Goal: Information Seeking & Learning: Learn about a topic

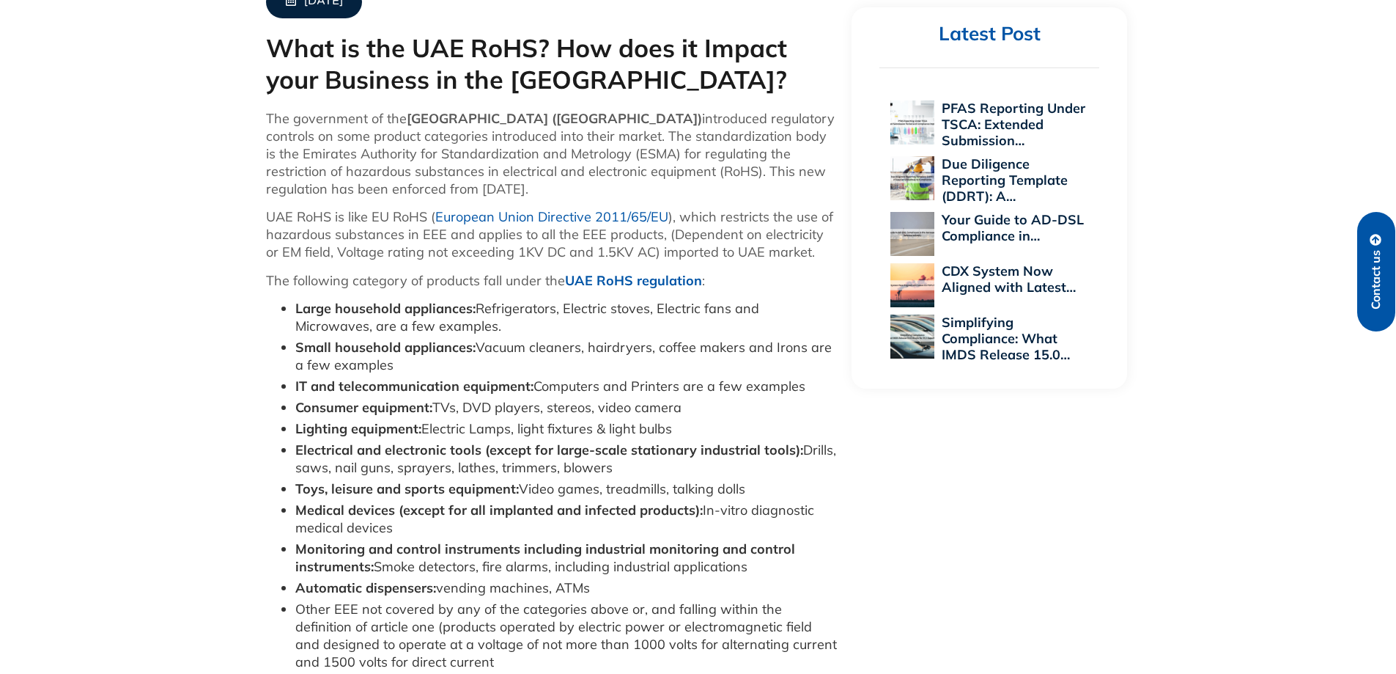
scroll to position [661, 0]
drag, startPoint x: 442, startPoint y: 235, endPoint x: 421, endPoint y: 236, distance: 20.6
click at [421, 236] on p "UAE RoHS is like EU RoHS ( European Union Directive 2011/65/EU ), which restric…" at bounding box center [552, 235] width 572 height 53
drag, startPoint x: 655, startPoint y: 235, endPoint x: 578, endPoint y: 237, distance: 77.0
click at [575, 237] on p "UAE RoHS is like EU RoHS ( European Union Directive 2011/65/EU ), which restric…" at bounding box center [552, 235] width 572 height 53
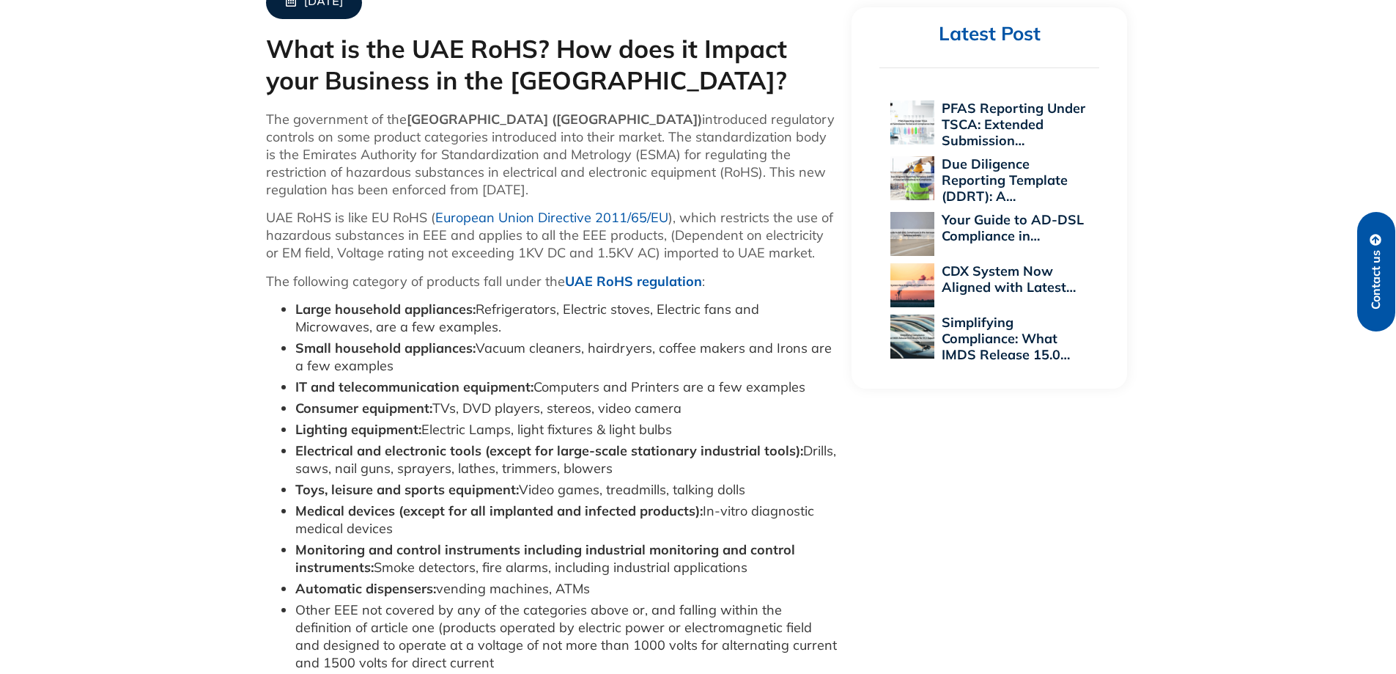
click at [591, 313] on li "Large household appliances: Refrigerators, Electric stoves, Electric fans and M…" at bounding box center [566, 318] width 542 height 35
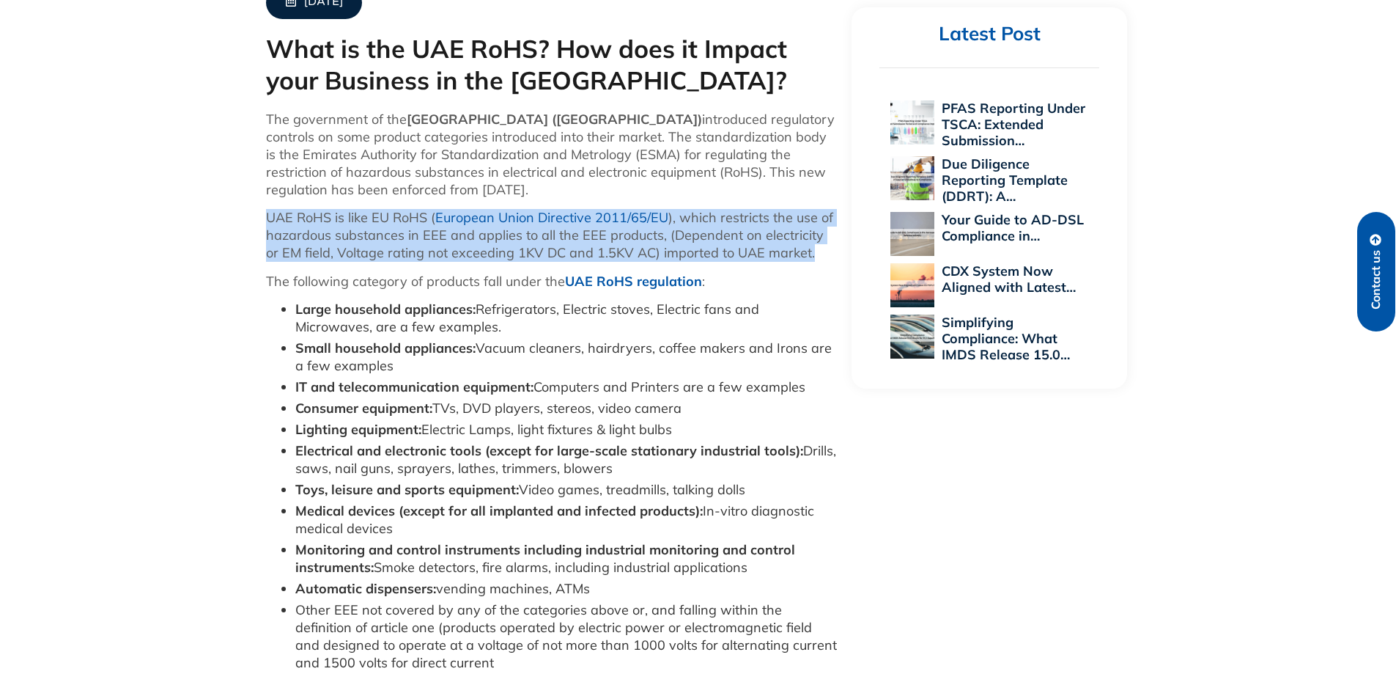
drag, startPoint x: 265, startPoint y: 216, endPoint x: 806, endPoint y: 249, distance: 541.3
click at [806, 249] on p "UAE RoHS is like EU RoHS ( European Union Directive 2011/65/EU ), which restric…" at bounding box center [552, 235] width 572 height 53
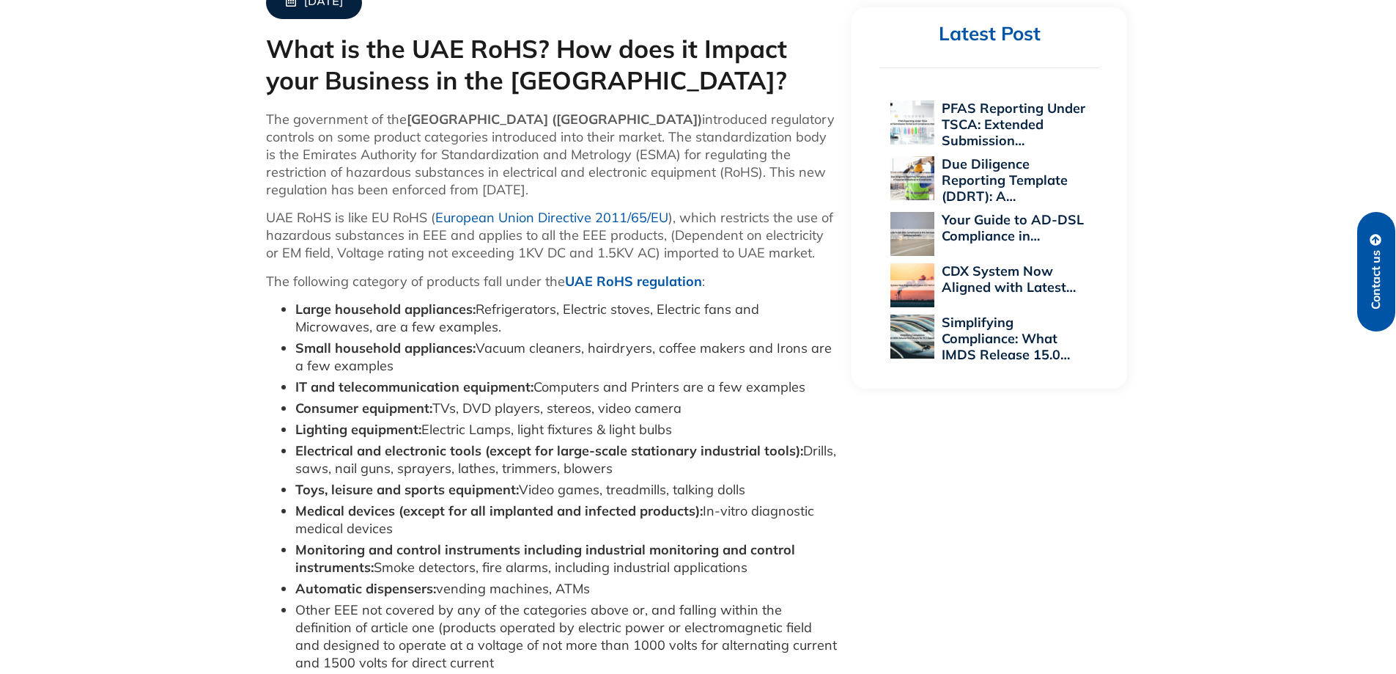
drag, startPoint x: 1050, startPoint y: 215, endPoint x: 1338, endPoint y: 32, distance: 341.0
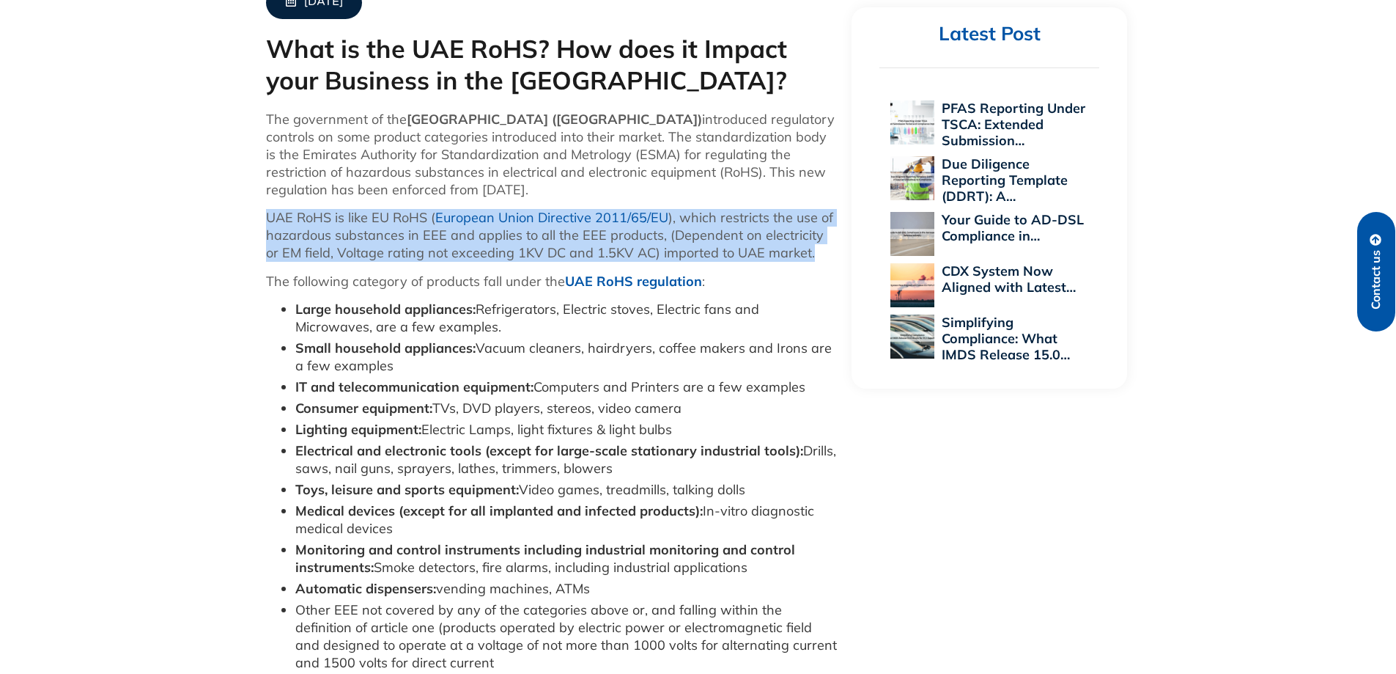
drag, startPoint x: 265, startPoint y: 215, endPoint x: 823, endPoint y: 255, distance: 560.0
copy p "UAE RoHS is like EU RoHS ( European Union Directive 2011/65/EU ), which restric…"
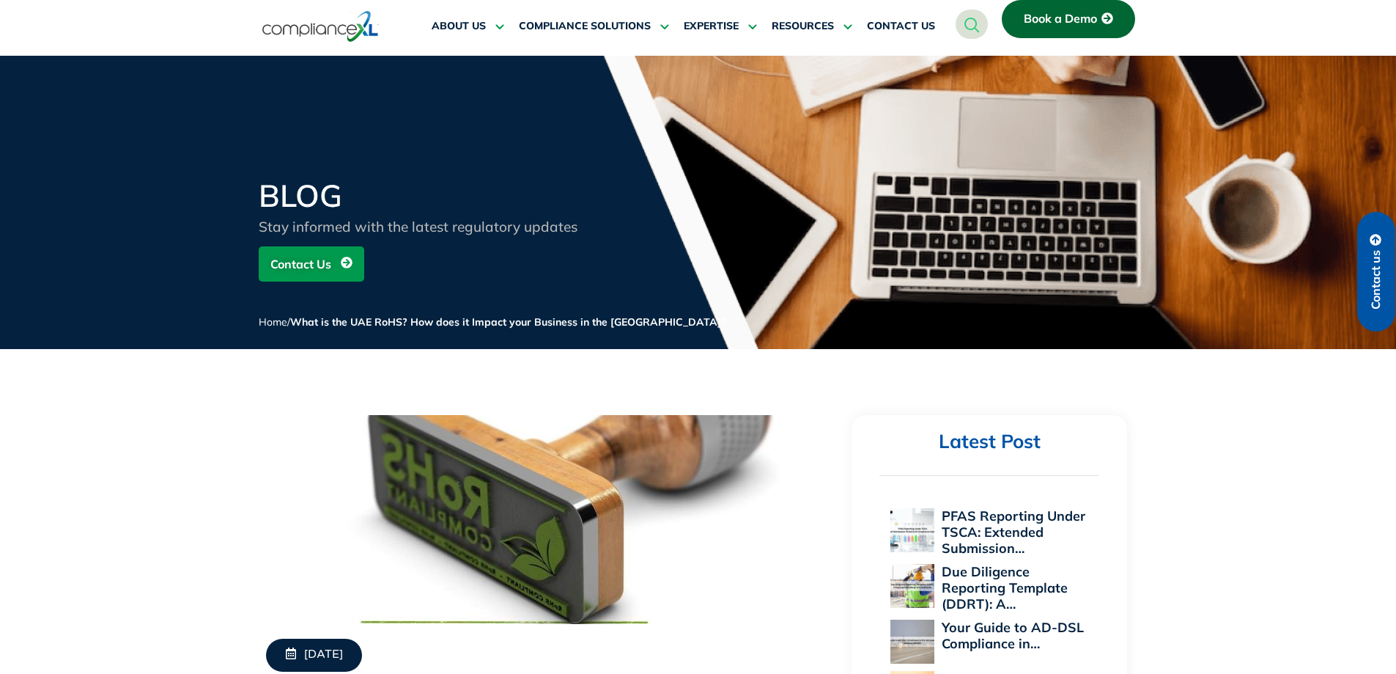
scroll to position [0, 0]
